Goal: Task Accomplishment & Management: Manage account settings

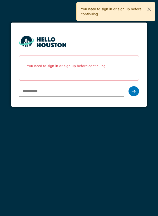
click at [131, 48] on form "You don't seem to have an account yet. Please follow the link given by your com…" at bounding box center [79, 65] width 136 height 84
click at [137, 92] on div at bounding box center [133, 91] width 11 height 10
click at [133, 92] on icon at bounding box center [134, 91] width 4 height 4
click at [137, 91] on div at bounding box center [133, 91] width 11 height 10
click at [96, 64] on p "You need to sign in or sign up before continuing." at bounding box center [78, 66] width 113 height 14
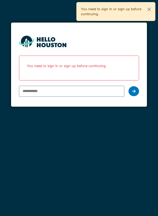
click at [92, 90] on input "email" at bounding box center [71, 91] width 105 height 11
type input "**********"
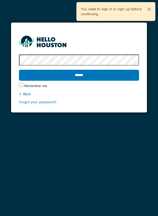
click at [81, 76] on input "******" at bounding box center [79, 75] width 120 height 11
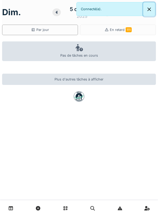
click at [153, 10] on button "Close" at bounding box center [149, 9] width 12 height 14
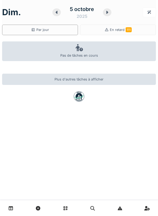
click at [107, 12] on icon at bounding box center [107, 12] width 2 height 3
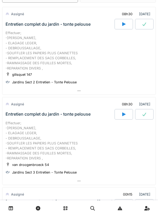
scroll to position [29, 0]
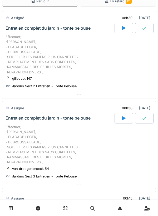
click at [76, 93] on div at bounding box center [78, 95] width 153 height 8
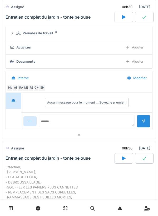
scroll to position [113, 0]
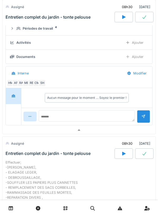
click at [31, 57] on div "Documents" at bounding box center [25, 56] width 19 height 5
click at [27, 57] on div "Documents" at bounding box center [25, 56] width 19 height 5
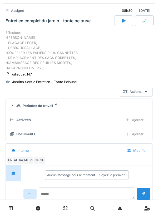
scroll to position [34, 0]
